Goal: Information Seeking & Learning: Check status

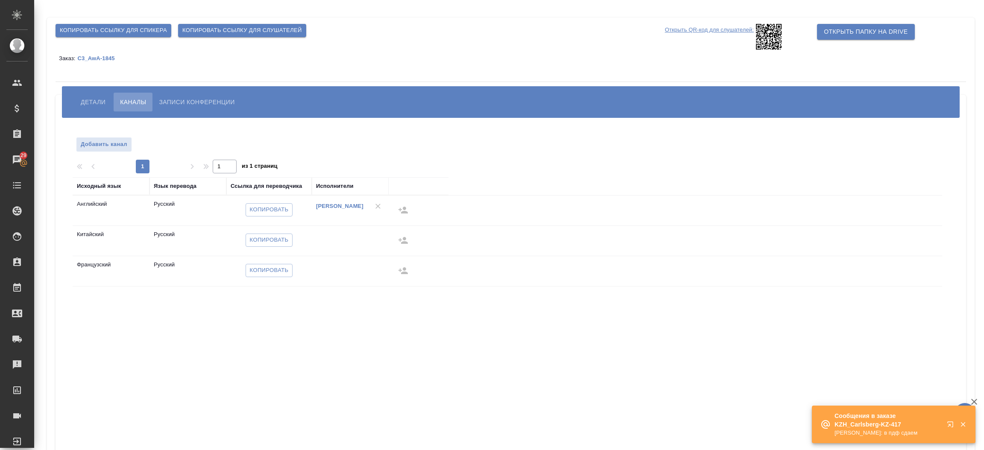
click at [849, 429] on p "[PERSON_NAME]: в пдф сдаем" at bounding box center [888, 433] width 107 height 9
click at [885, 422] on p "Сообщения в заказе KZH_Carlsberg-KZ-417" at bounding box center [888, 420] width 107 height 17
click at [950, 422] on icon "button" at bounding box center [952, 426] width 10 height 10
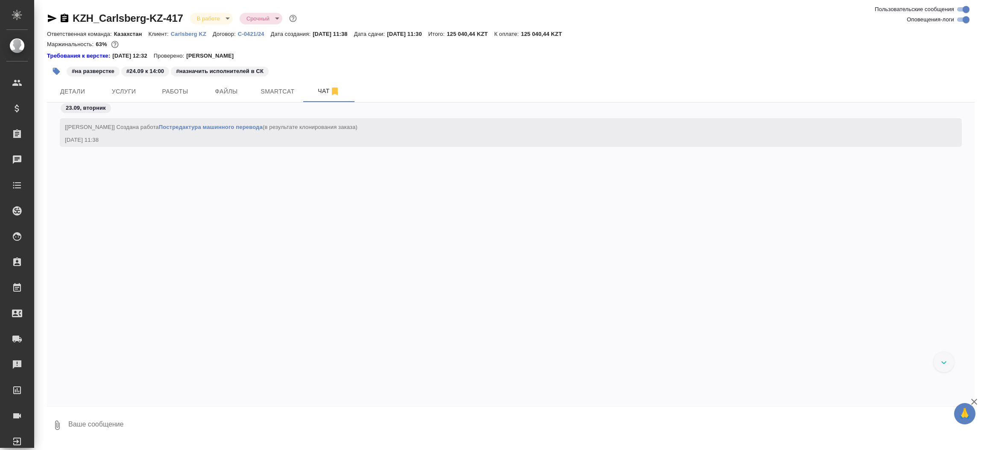
scroll to position [1763, 0]
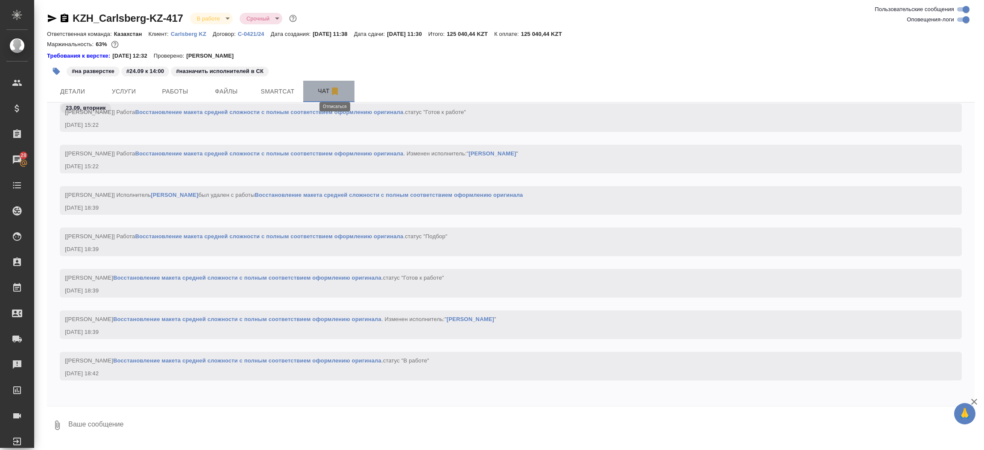
click at [337, 89] on icon "button" at bounding box center [335, 92] width 6 height 8
click at [17, 158] on div "Чаты" at bounding box center [6, 159] width 21 height 13
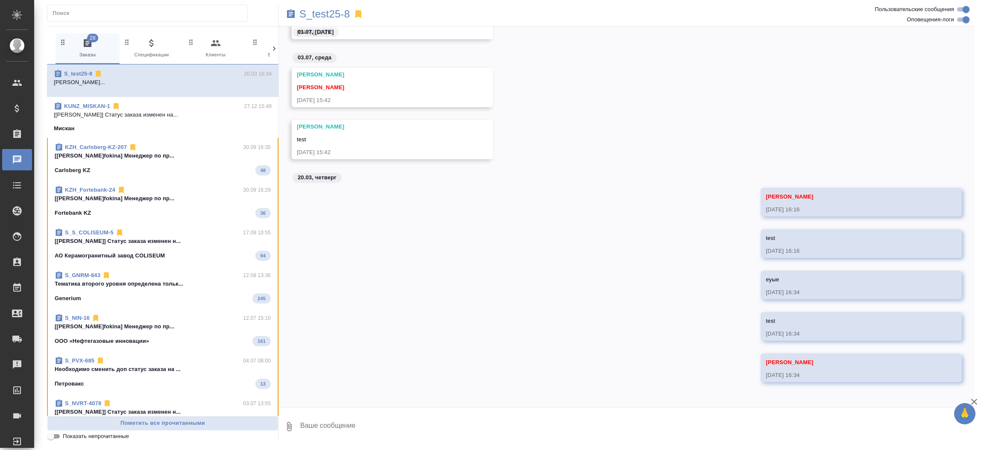
scroll to position [2158, 0]
click at [186, 171] on div "Carlsberg KZ 48" at bounding box center [163, 170] width 216 height 10
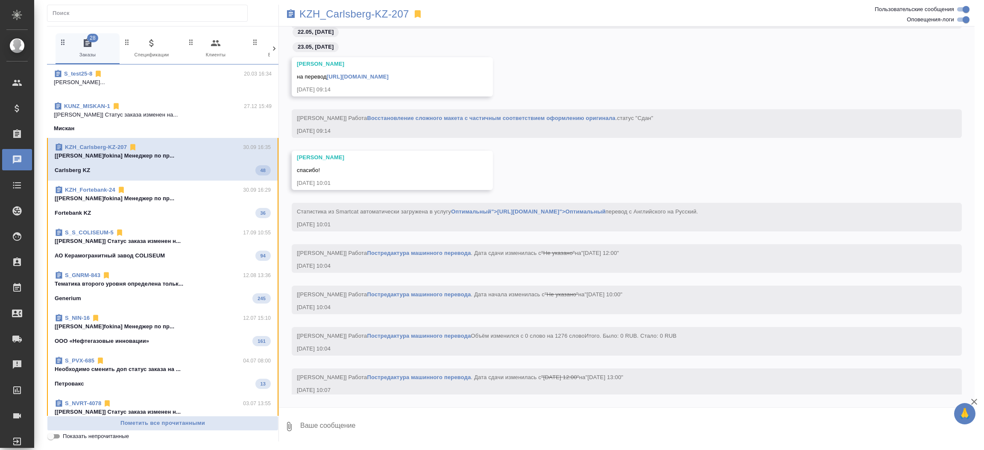
scroll to position [4269, 0]
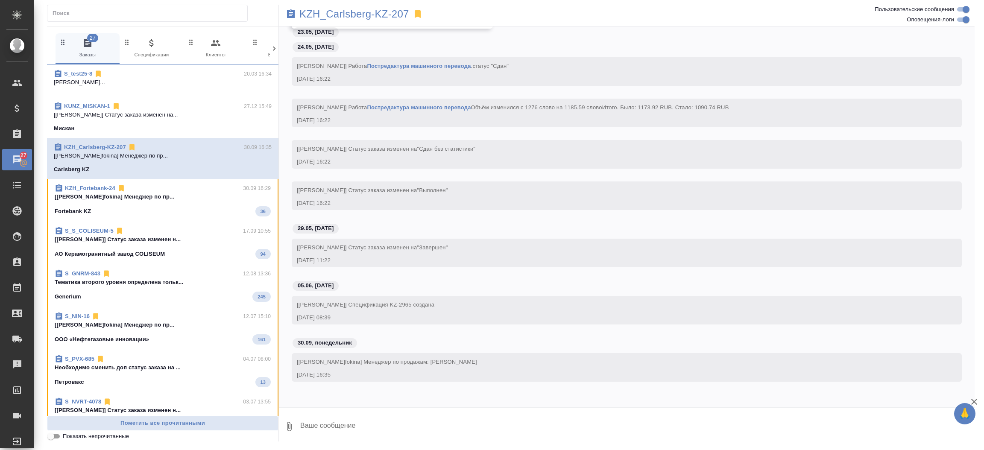
click at [417, 15] on icon at bounding box center [418, 14] width 6 height 8
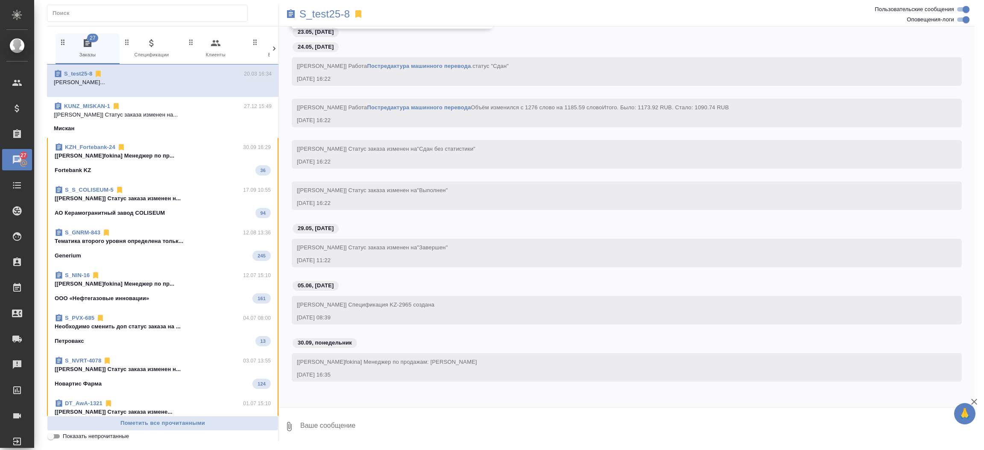
scroll to position [2158, 0]
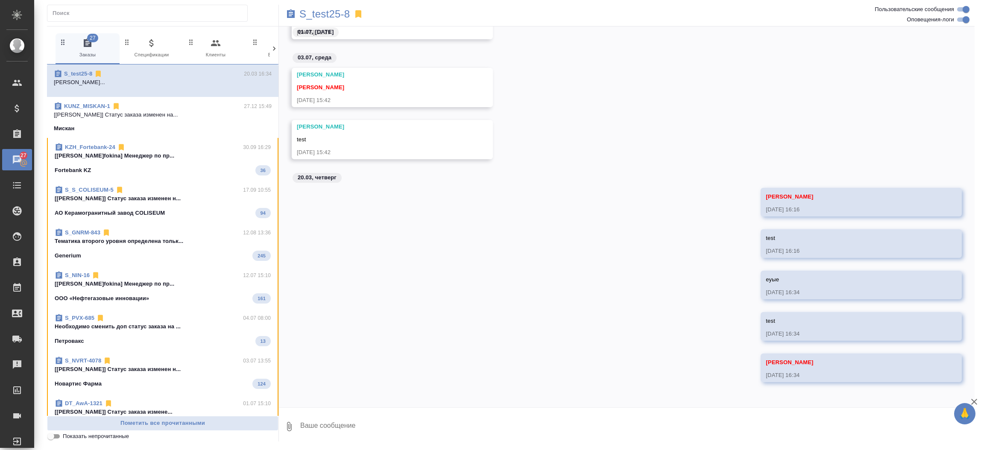
click at [193, 199] on p "[Швыденко Алина] Статус заказа изменен н..." at bounding box center [163, 198] width 216 height 9
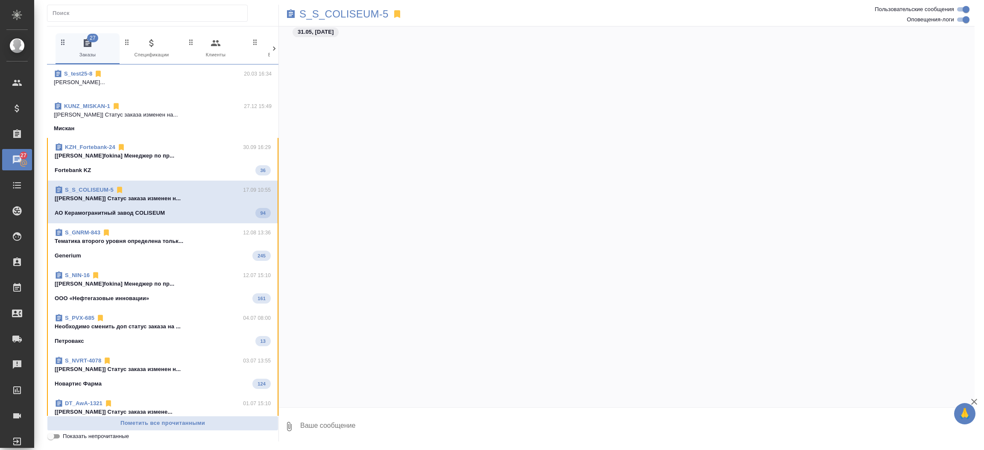
scroll to position [8403, 0]
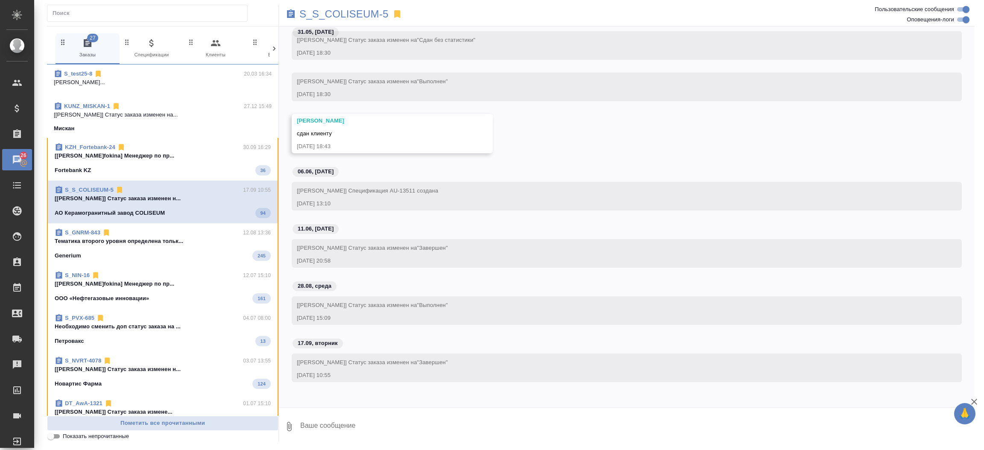
click at [395, 14] on icon at bounding box center [397, 14] width 6 height 8
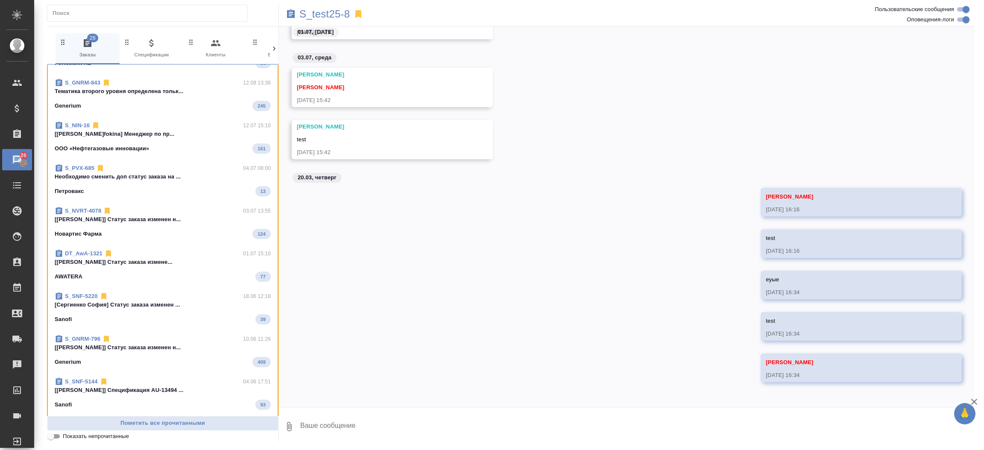
scroll to position [128, 0]
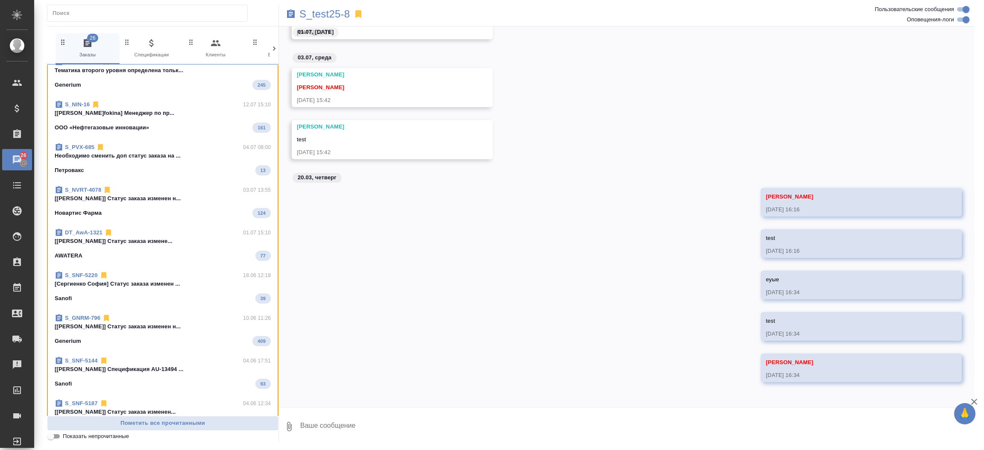
click at [132, 248] on span "DT_AwA-1321 01.07 15:10 [Березуцкий Никита] Статус заказа измене... AWATERA 77" at bounding box center [163, 245] width 216 height 32
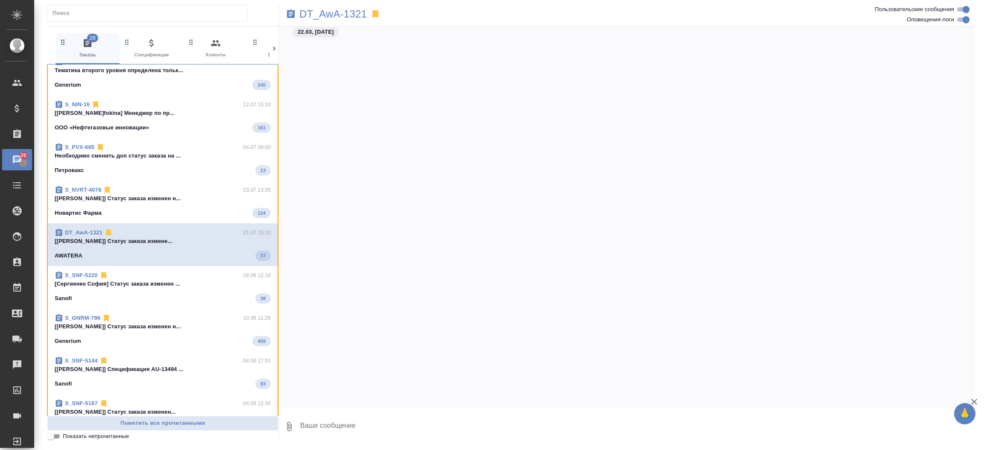
scroll to position [9030, 0]
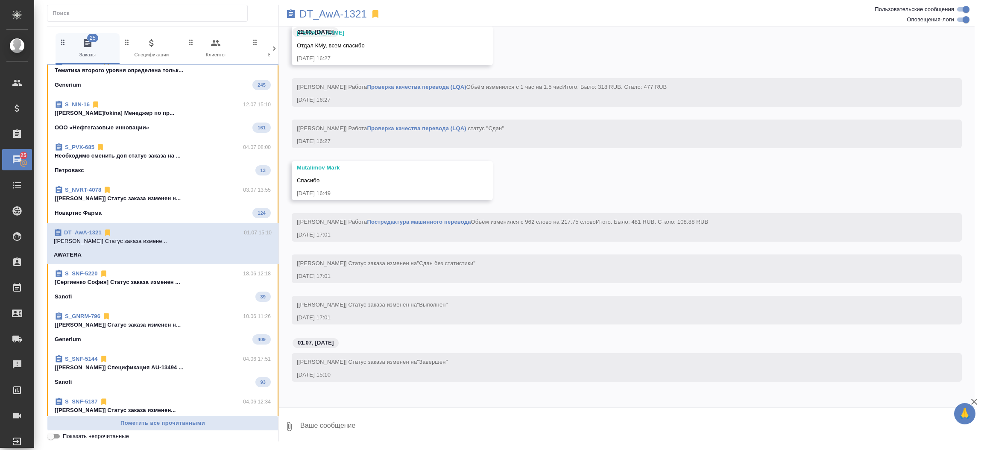
click at [375, 13] on icon at bounding box center [375, 14] width 6 height 8
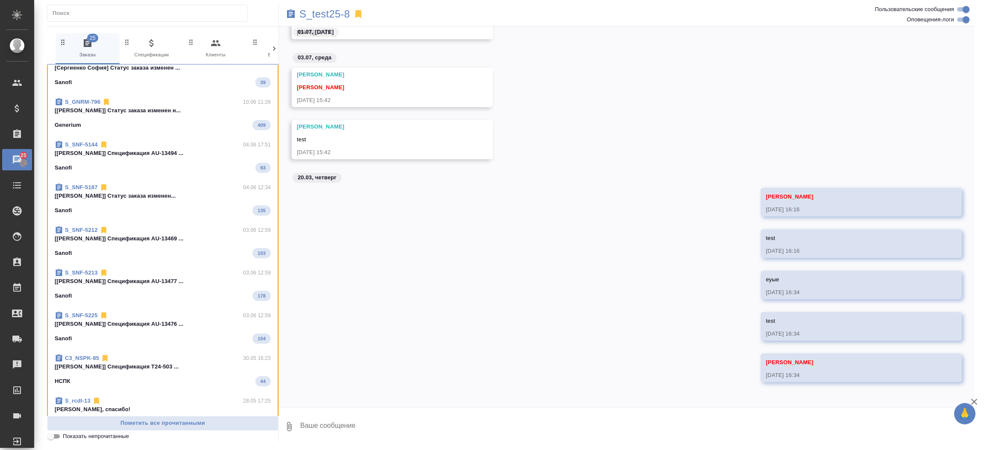
scroll to position [513, 0]
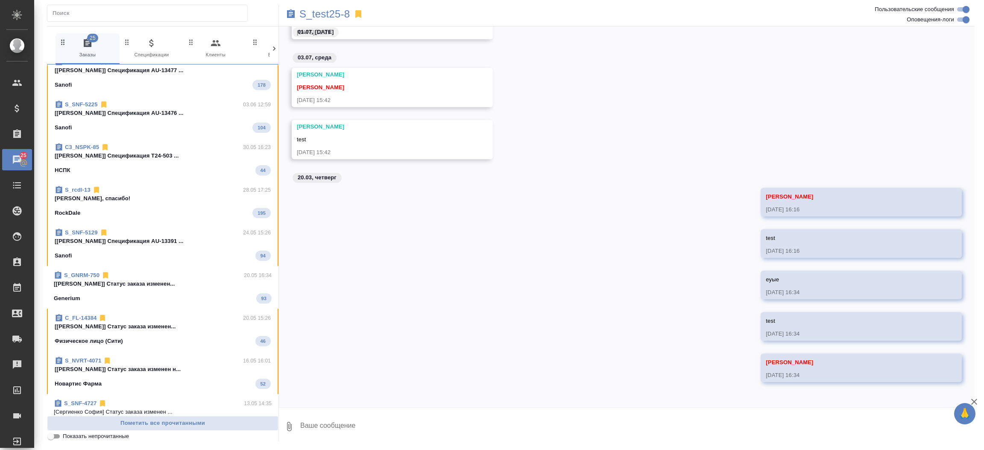
click at [157, 291] on span "S_GNRM-750 20.05 16:34 [Еганян Маргарита] Статус заказа изменен... Generium 93" at bounding box center [163, 287] width 218 height 32
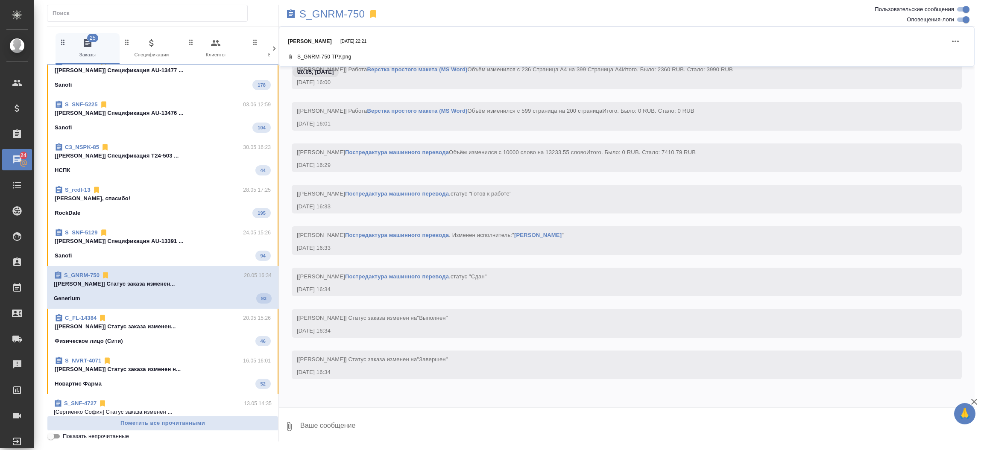
click at [373, 12] on icon at bounding box center [373, 14] width 6 height 8
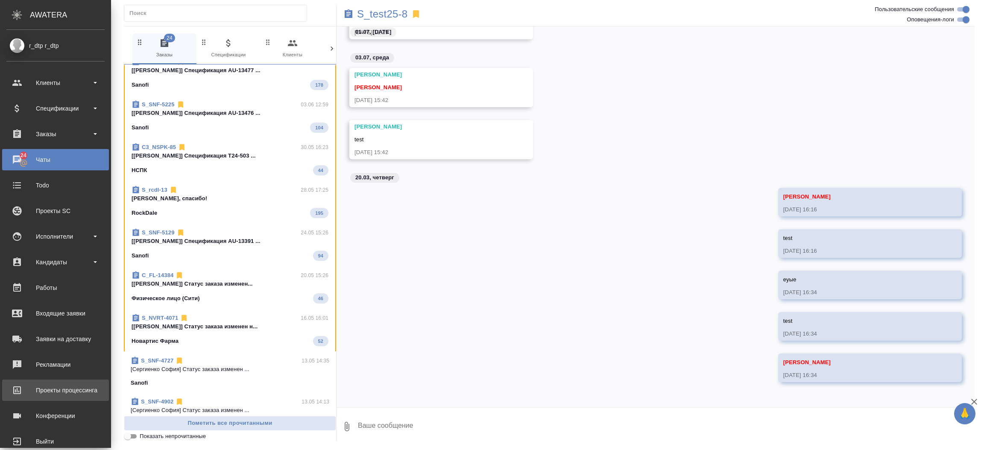
scroll to position [16, 0]
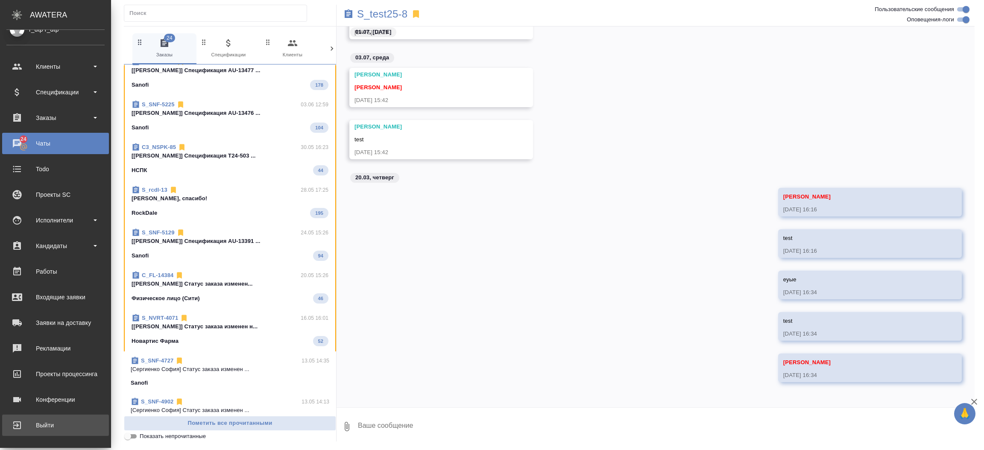
click at [30, 423] on div "Выйти" at bounding box center [55, 425] width 98 height 13
